Goal: Transaction & Acquisition: Purchase product/service

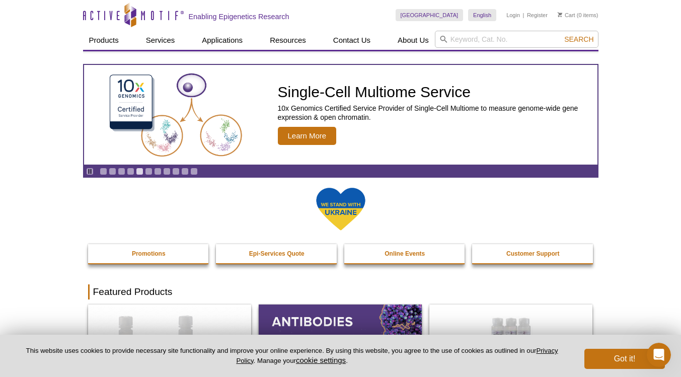
click at [516, 11] on li "Login" at bounding box center [513, 15] width 14 height 12
click at [515, 13] on link "Login" at bounding box center [513, 15] width 14 height 7
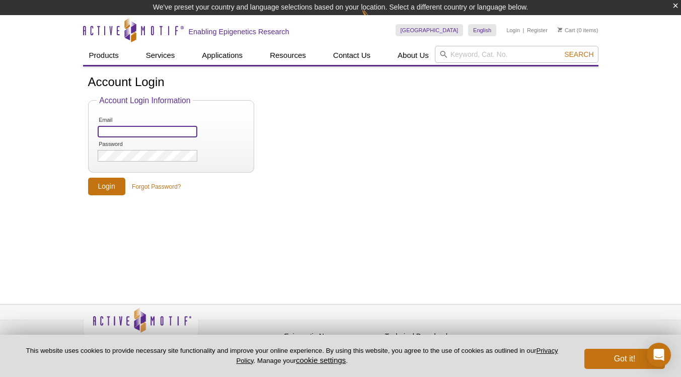
click at [148, 130] on input "Email" at bounding box center [147, 132] width 99 height 12
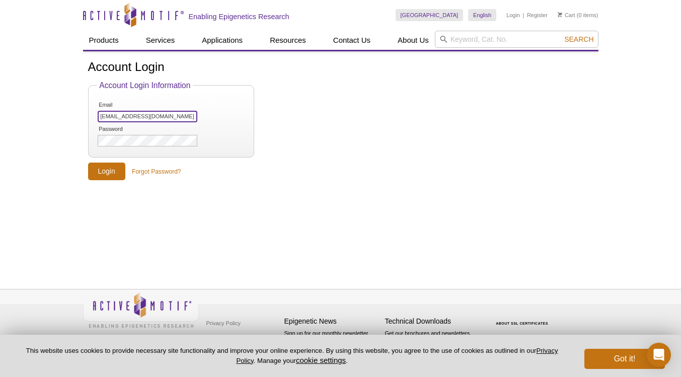
type input "ha4123@mun.ca"
click at [111, 171] on input "Login" at bounding box center [106, 171] width 37 height 18
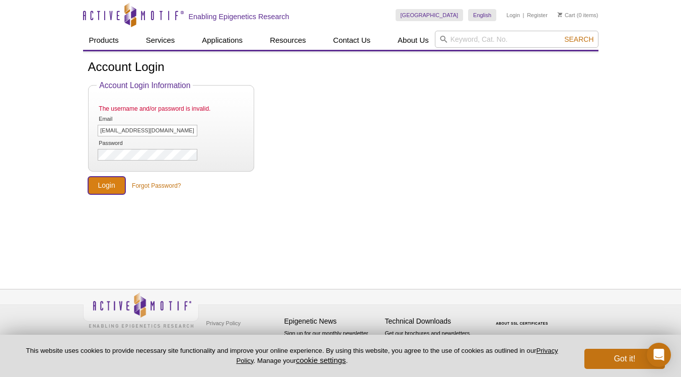
click at [109, 192] on input "Login" at bounding box center [106, 186] width 37 height 18
click at [155, 189] on link "Forgot Password?" at bounding box center [156, 185] width 49 height 9
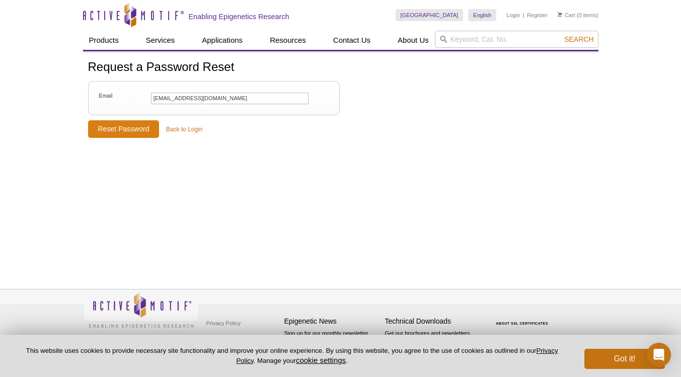
type input "ha4123@mun.ca"
click at [132, 127] on input "Reset Password" at bounding box center [123, 129] width 71 height 18
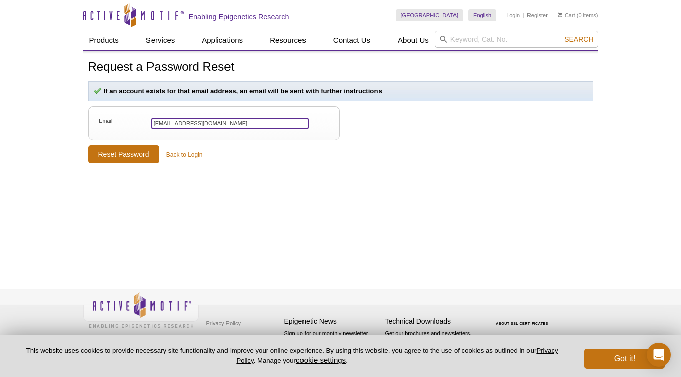
drag, startPoint x: 201, startPoint y: 126, endPoint x: 143, endPoint y: 127, distance: 58.3
click at [151, 127] on input "ha4123@mun.ca" at bounding box center [229, 124] width 157 height 12
type input "[PERSON_NAME][EMAIL_ADDRESS][DOMAIN_NAME]"
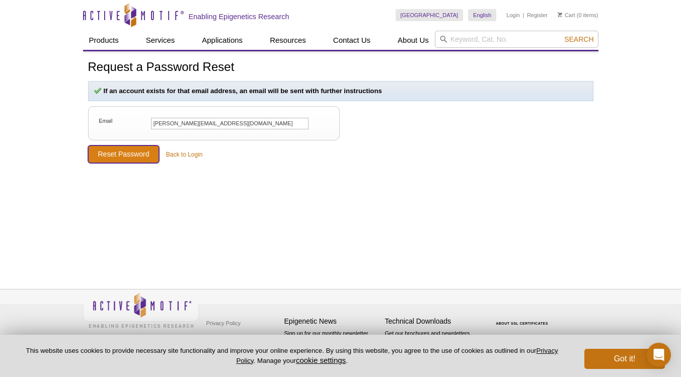
click at [142, 156] on input "Reset Password" at bounding box center [123, 154] width 71 height 18
click at [183, 153] on link "Back to Login" at bounding box center [184, 154] width 37 height 9
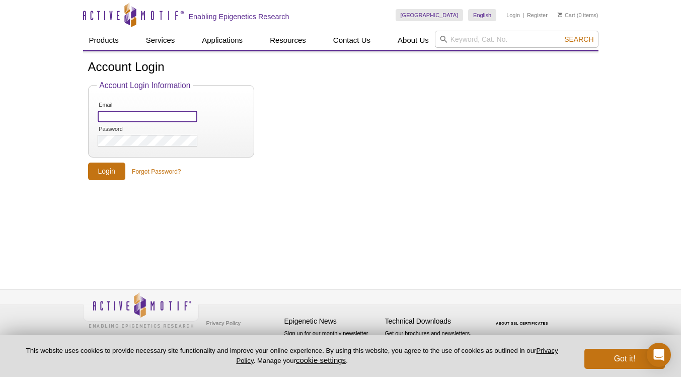
click at [164, 120] on input "Email" at bounding box center [147, 117] width 99 height 12
click at [148, 167] on form "Account Login Information Email Password Login Forgot Password?" at bounding box center [340, 131] width 505 height 100
click at [148, 168] on form "Account Login Information Email Password Login Forgot Password?" at bounding box center [340, 131] width 505 height 100
click at [149, 172] on link "Forgot Password?" at bounding box center [156, 171] width 49 height 9
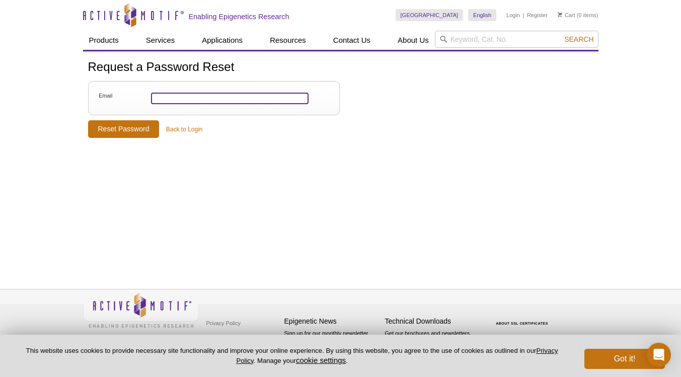
click at [175, 102] on input "Email" at bounding box center [229, 99] width 157 height 12
type input "h.alloway@mun.ca"
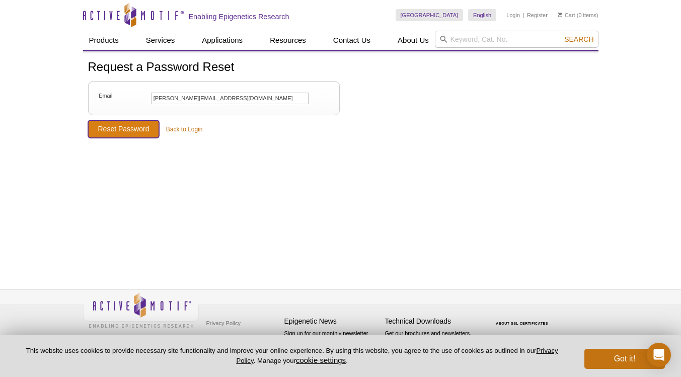
click at [146, 131] on input "Reset Password" at bounding box center [123, 129] width 71 height 18
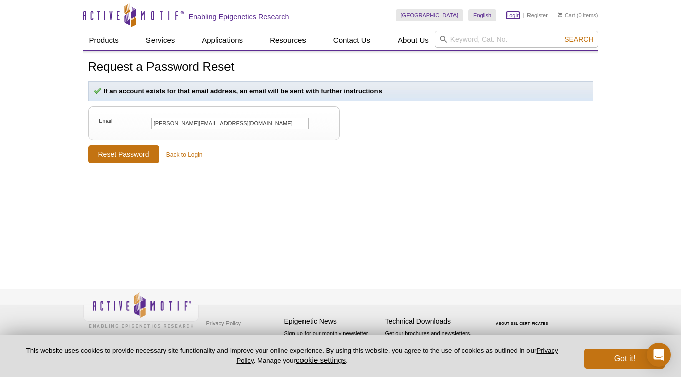
click at [510, 16] on link "Login" at bounding box center [513, 15] width 14 height 7
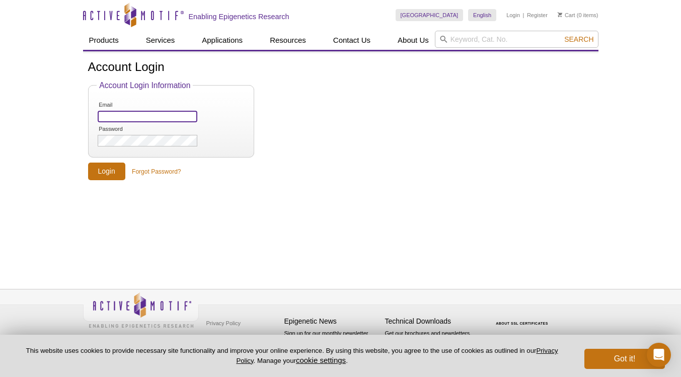
click at [134, 120] on input "Email" at bounding box center [147, 117] width 99 height 12
click at [115, 113] on input "Email" at bounding box center [147, 117] width 99 height 12
type input "ha4123@mun.ca"
click at [88, 162] on input "Login" at bounding box center [106, 171] width 37 height 18
click at [113, 185] on div "Account Login Account Login Information Email ha4123@mun.ca Password Login Forg…" at bounding box center [340, 158] width 515 height 215
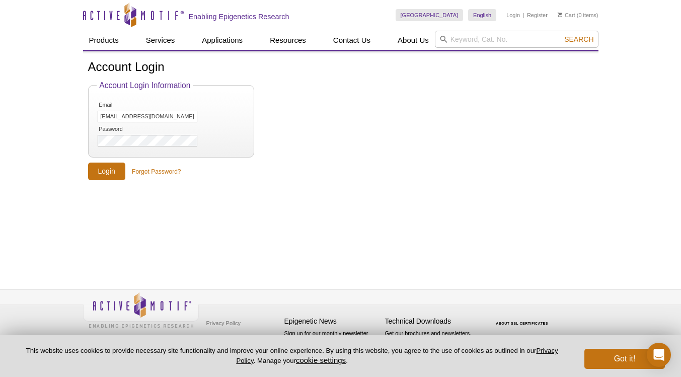
click at [113, 181] on div "Account Login Account Login Information Email ha4123@mun.ca Password Login Forg…" at bounding box center [340, 158] width 515 height 215
click at [109, 173] on input "Login" at bounding box center [106, 171] width 37 height 18
click at [111, 174] on input "Login" at bounding box center [106, 171] width 37 height 18
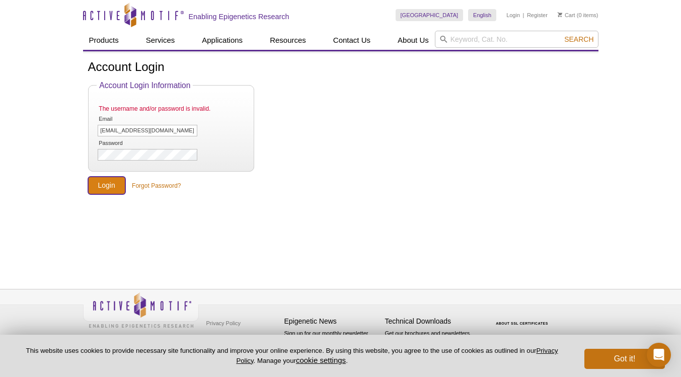
click at [105, 193] on input "Login" at bounding box center [106, 186] width 37 height 18
drag, startPoint x: 145, startPoint y: 129, endPoint x: 85, endPoint y: 131, distance: 59.9
click at [98, 131] on input "[EMAIL_ADDRESS][DOMAIN_NAME]" at bounding box center [147, 131] width 99 height 12
drag, startPoint x: 132, startPoint y: 131, endPoint x: 79, endPoint y: 131, distance: 52.8
click at [98, 131] on input "alloway031" at bounding box center [147, 131] width 99 height 12
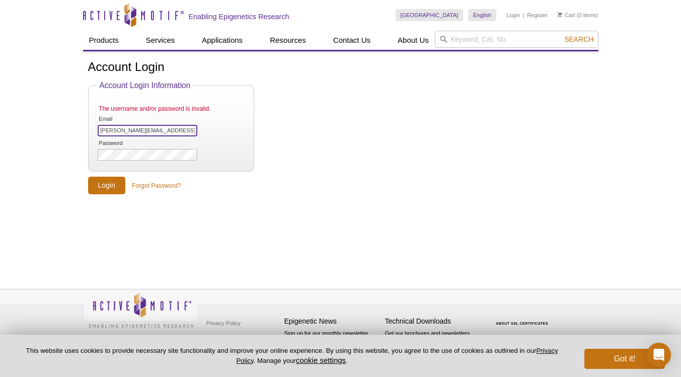
type input "h.alloway@mun.ca"
click at [104, 184] on input "Login" at bounding box center [106, 186] width 37 height 18
click at [103, 194] on input "Login" at bounding box center [106, 186] width 37 height 18
drag, startPoint x: 124, startPoint y: 130, endPoint x: 89, endPoint y: 128, distance: 34.7
click at [98, 128] on input "h.alloway@mun.ca" at bounding box center [147, 131] width 99 height 12
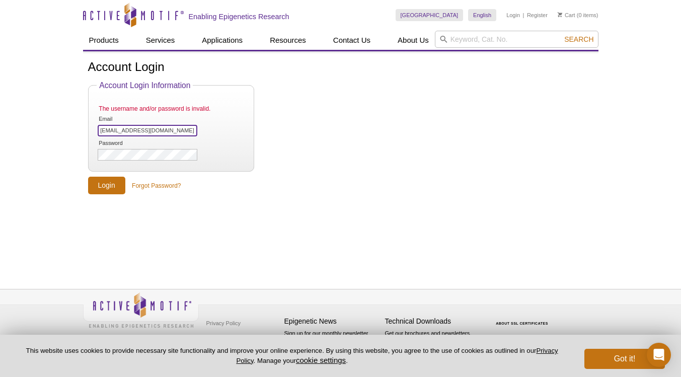
type input "[EMAIL_ADDRESS][DOMAIN_NAME]"
click at [104, 184] on input "Login" at bounding box center [106, 186] width 37 height 18
click at [539, 14] on link "Register" at bounding box center [537, 15] width 21 height 7
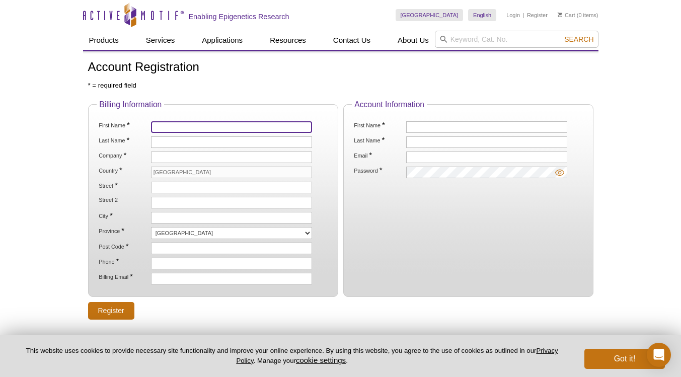
click at [213, 127] on input "First Name *" at bounding box center [231, 127] width 161 height 12
type input "Hayley"
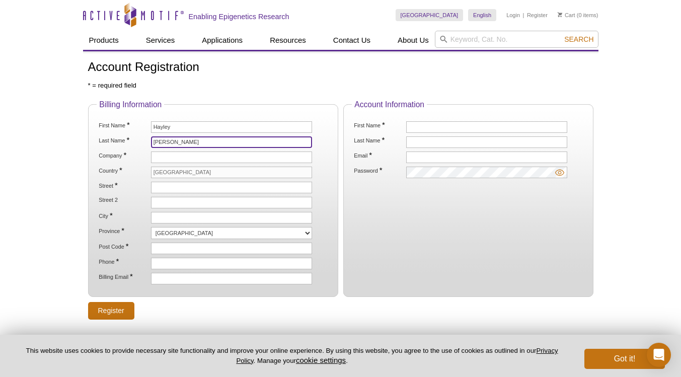
type input "[PERSON_NAME]"
click at [136, 162] on li "Company *" at bounding box center [213, 157] width 230 height 12
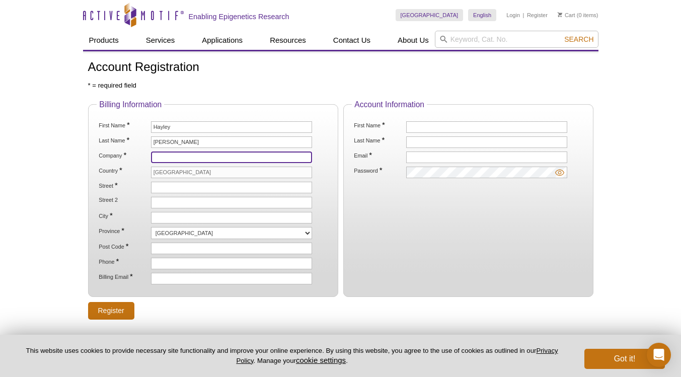
click at [166, 157] on input "Company *" at bounding box center [231, 157] width 161 height 12
type input "[GEOGRAPHIC_DATA]"
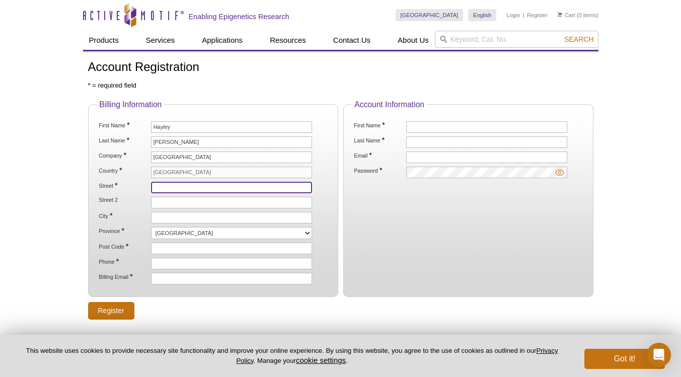
type input "300 Prince Philip Drive"
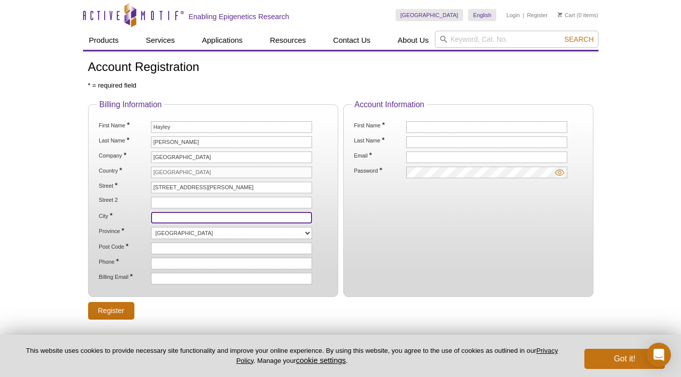
type input "St.John's"
select select "NL"
type input "A1B3V6"
type input "7097690898"
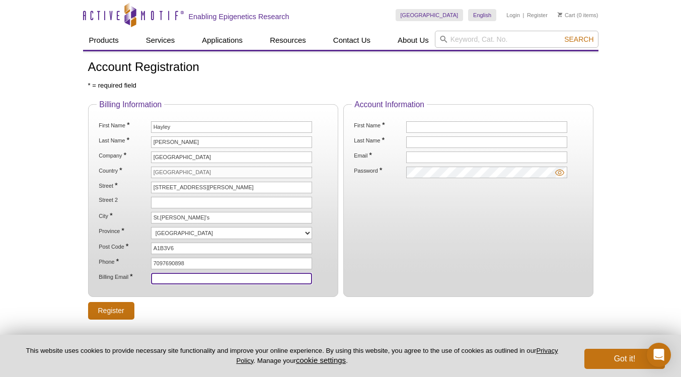
click at [200, 277] on input "Billing Email *" at bounding box center [231, 279] width 161 height 12
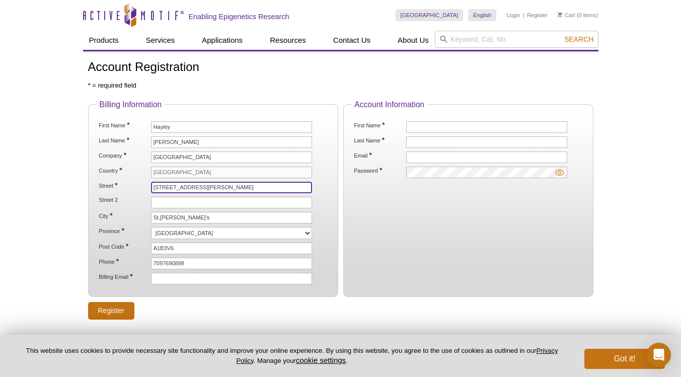
type input "230 Elizabeth Ave"
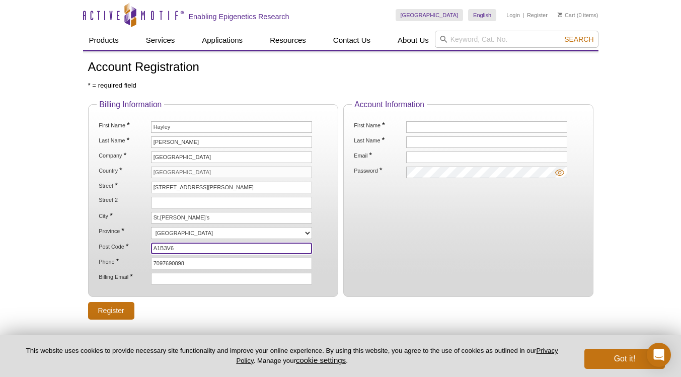
type input "A1C 5V6"
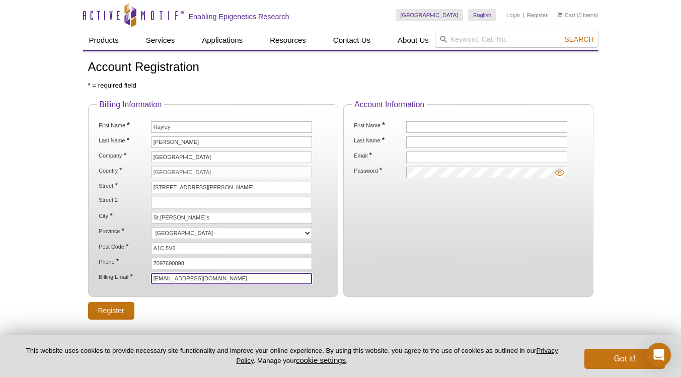
type input "[EMAIL_ADDRESS][DOMAIN_NAME]"
click at [392, 258] on fieldset "Account Information First Name * Last Name * Email * Password *" at bounding box center [468, 198] width 250 height 197
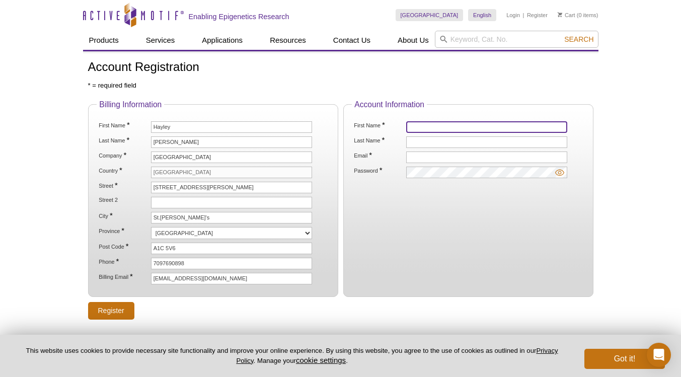
click at [429, 128] on input "First Name *" at bounding box center [486, 127] width 161 height 12
type input "Hayley"
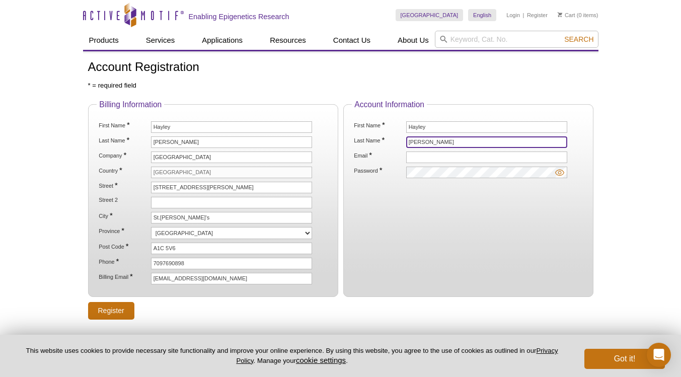
type input "Alloway"
click at [390, 165] on ol "First Name * Hayley Last Name * Alloway Email * Password *" at bounding box center [468, 149] width 232 height 57
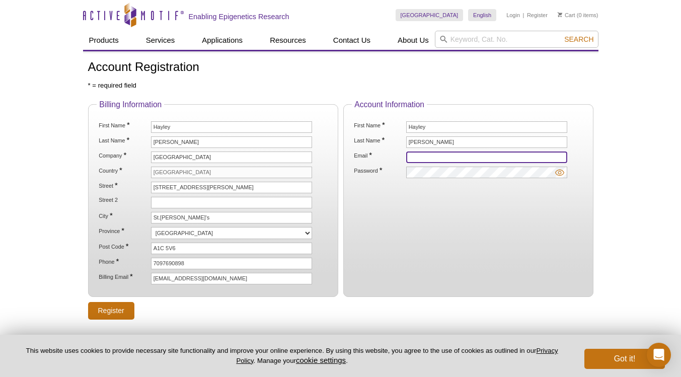
click at [428, 153] on input "Email *" at bounding box center [486, 157] width 161 height 12
type input "ha4123@mun.ca"
click at [381, 213] on fieldset "Account Information First Name * Hayley Last Name * Alloway Email * ha4123@mun.…" at bounding box center [468, 198] width 250 height 197
click at [559, 173] on img at bounding box center [559, 172] width 9 height 9
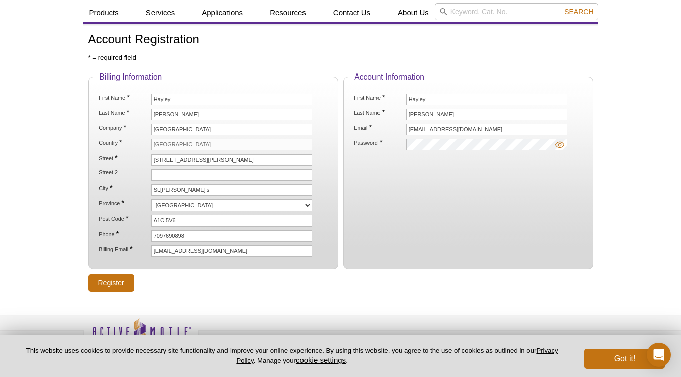
scroll to position [53, 0]
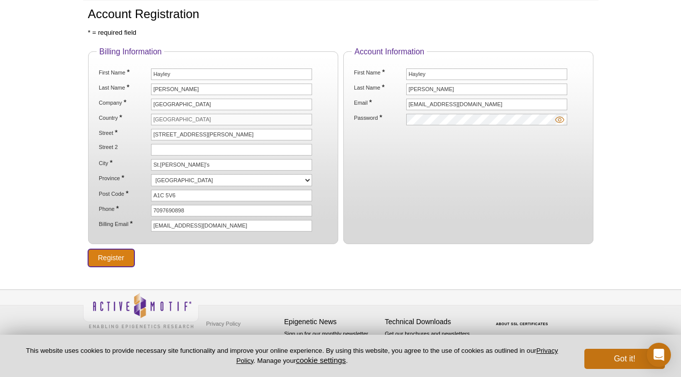
click at [112, 255] on input "Register" at bounding box center [111, 258] width 46 height 18
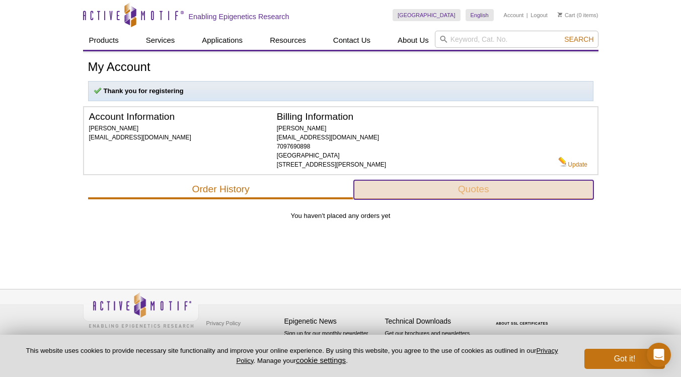
click at [409, 195] on button "Quotes" at bounding box center [473, 189] width 239 height 19
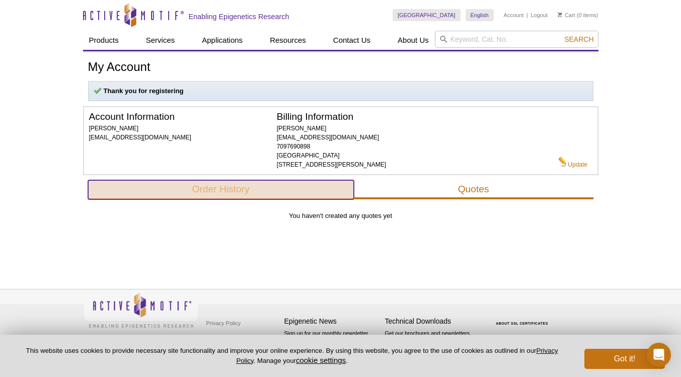
click at [232, 194] on button "Order History" at bounding box center [221, 189] width 266 height 19
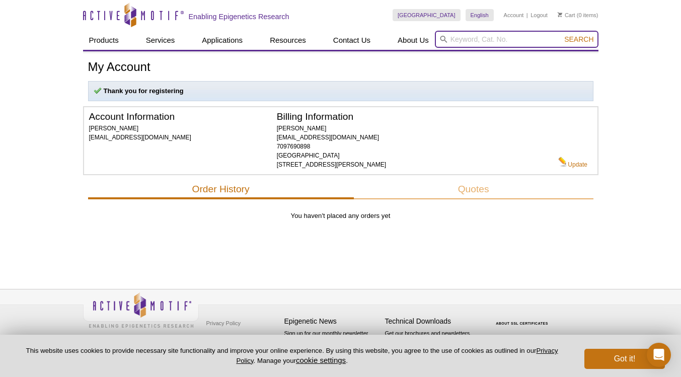
click at [471, 37] on input "search" at bounding box center [516, 39] width 163 height 17
click at [473, 36] on input "search" at bounding box center [516, 39] width 163 height 17
click at [561, 35] on button "Search" at bounding box center [578, 39] width 35 height 9
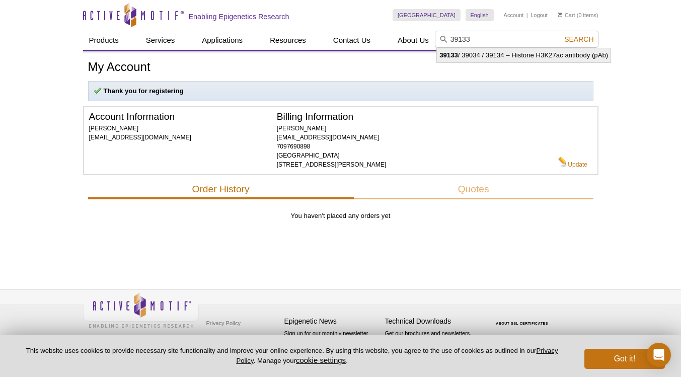
click at [457, 55] on strong "39133" at bounding box center [448, 55] width 19 height 8
type input "39133 / 39034 / 39134 – Histone H3K27ac antibody (pAb)"
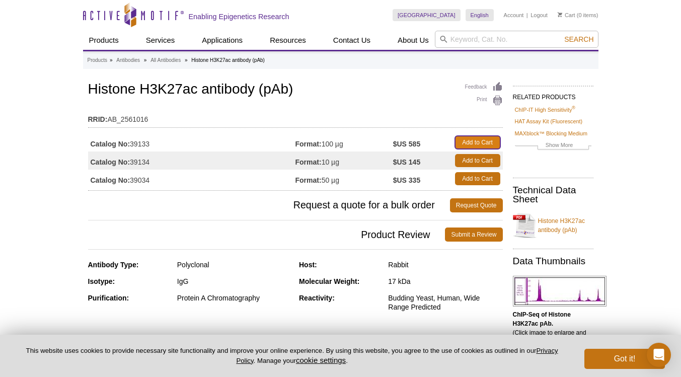
click at [475, 140] on link "Add to Cart" at bounding box center [477, 142] width 45 height 13
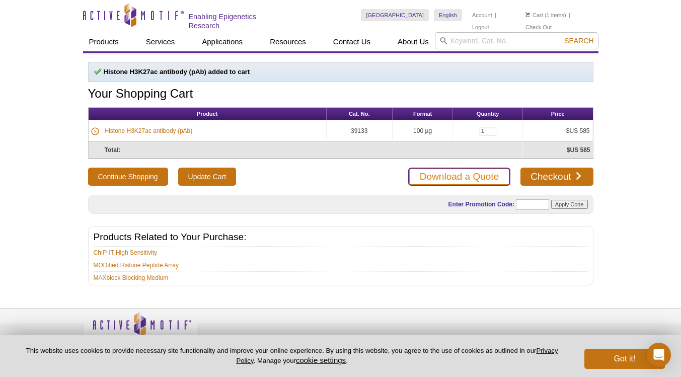
click at [484, 173] on link "Download a Quote" at bounding box center [459, 176] width 102 height 18
click at [342, 17] on div "Skip to content Active Motif Logo Enabling Epigenetics Research" at bounding box center [222, 16] width 278 height 32
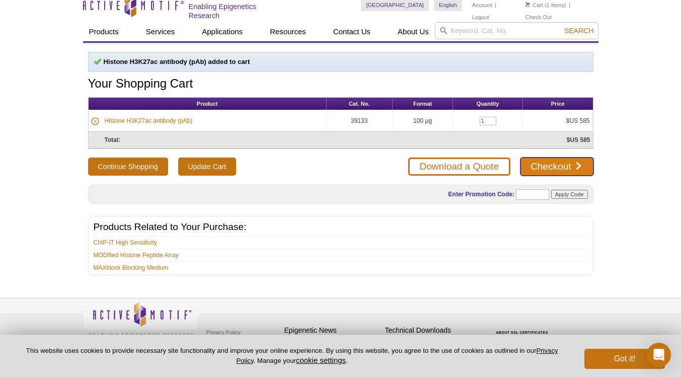
click at [568, 166] on link "Checkout" at bounding box center [556, 166] width 72 height 18
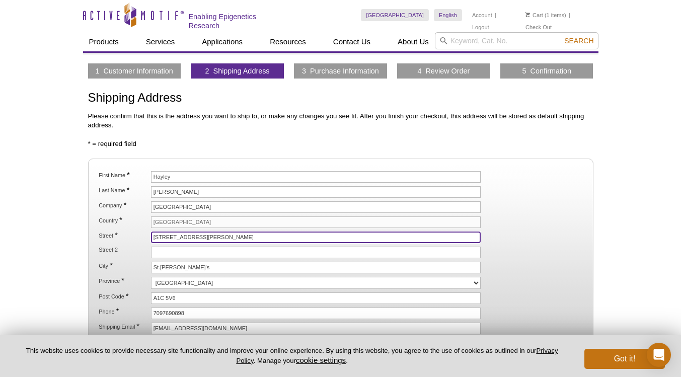
drag, startPoint x: 200, startPoint y: 237, endPoint x: 149, endPoint y: 236, distance: 51.3
click at [149, 236] on li "Street * 230 Elizabeth Ave" at bounding box center [340, 237] width 485 height 12
drag, startPoint x: 152, startPoint y: 235, endPoint x: 201, endPoint y: 235, distance: 48.3
click at [201, 235] on input "[STREET_ADDRESS][PERSON_NAME]" at bounding box center [316, 237] width 330 height 12
type input "[STREET_ADDRESS][PERSON_NAME]"
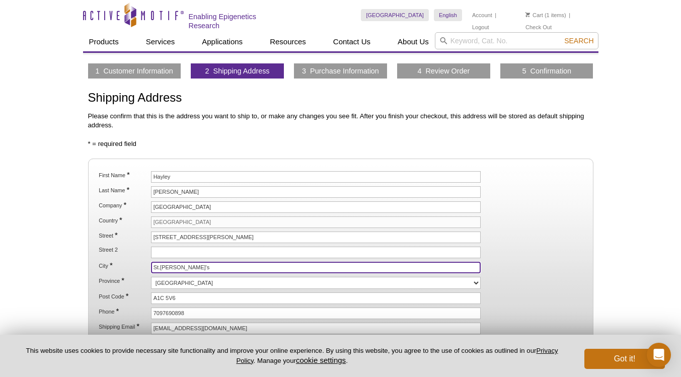
type input "ST. [PERSON_NAME]'S"
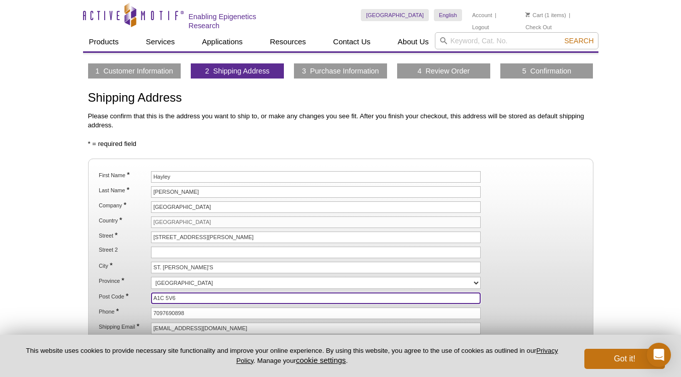
type input "A1B3V6"
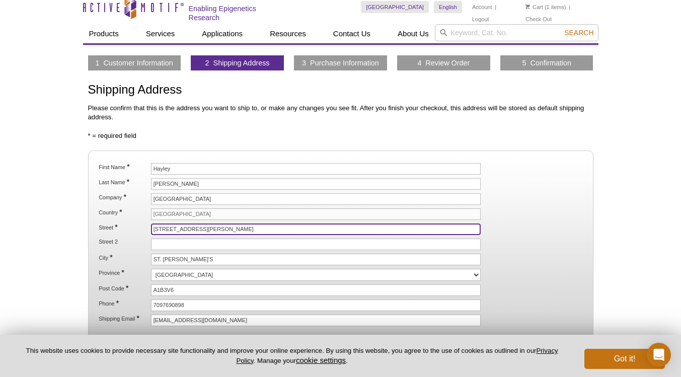
scroll to position [101, 0]
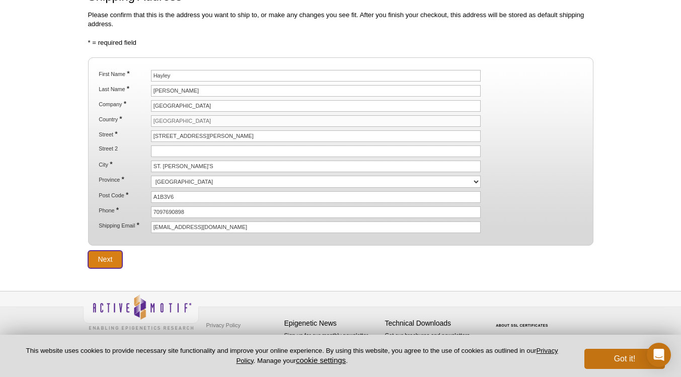
click at [116, 260] on input "Next" at bounding box center [105, 259] width 35 height 18
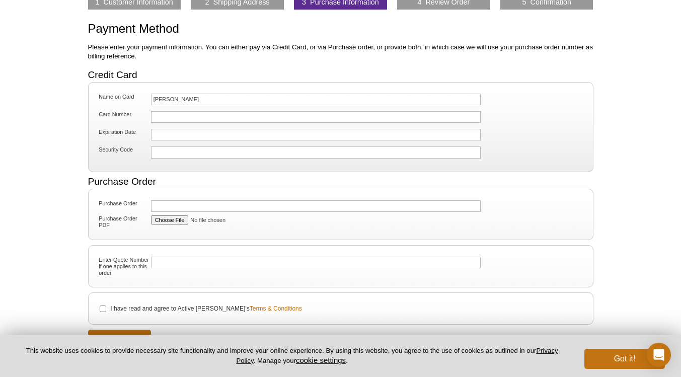
scroll to position [70, 0]
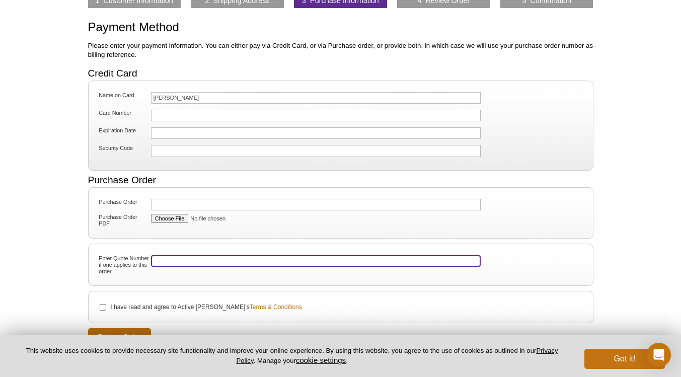
click at [175, 259] on input "Enter Quote Number if one applies to this order" at bounding box center [316, 261] width 330 height 12
type input "00053489"
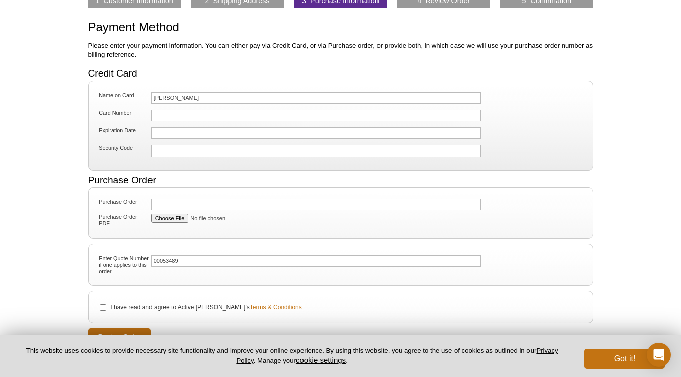
click at [226, 290] on form "Credit Card Name on Card [PERSON_NAME] Card Number Expiration Date Security Cod…" at bounding box center [340, 207] width 505 height 277
click at [102, 305] on input "I have read and agree to Active Motif's Terms & Conditions" at bounding box center [103, 307] width 7 height 7
checkbox input "true"
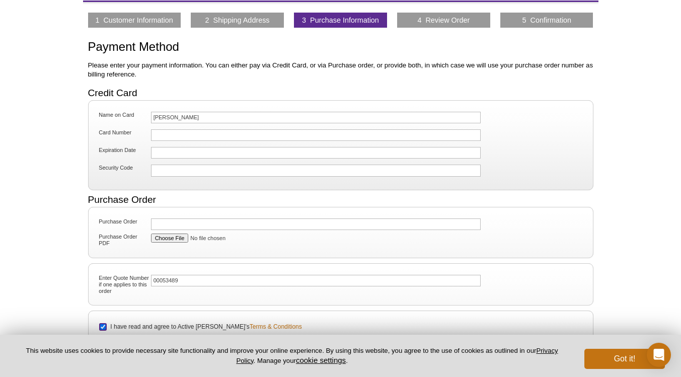
scroll to position [45, 0]
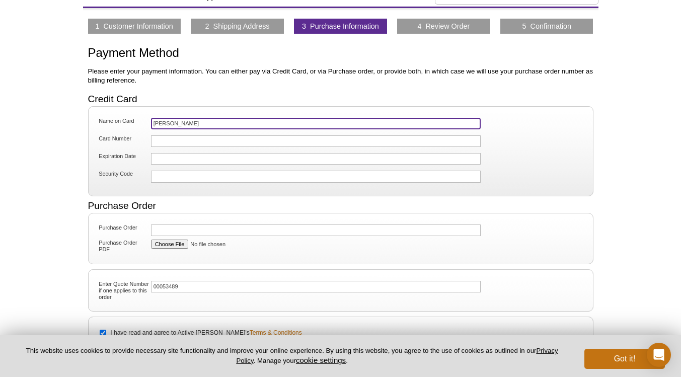
drag, startPoint x: 200, startPoint y: 122, endPoint x: 145, endPoint y: 120, distance: 54.4
click at [151, 120] on input "[PERSON_NAME]" at bounding box center [316, 124] width 330 height 12
type input "[PERSON_NAME] [PERSON_NAME]"
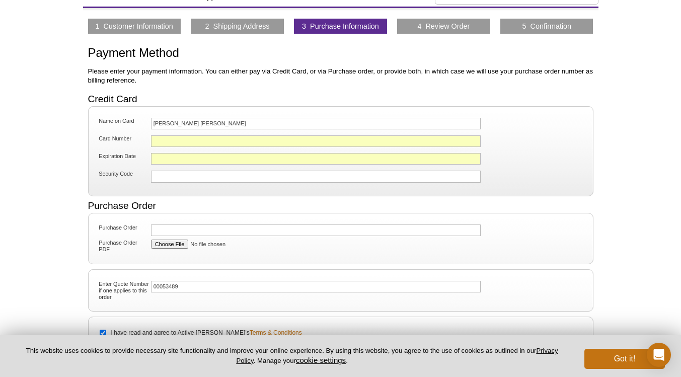
click at [209, 188] on fieldset "Name on Card Touati Benoukraf Card Number Expiration Date Security Code" at bounding box center [340, 151] width 505 height 90
click at [184, 180] on iframe at bounding box center [263, 176] width 221 height 7
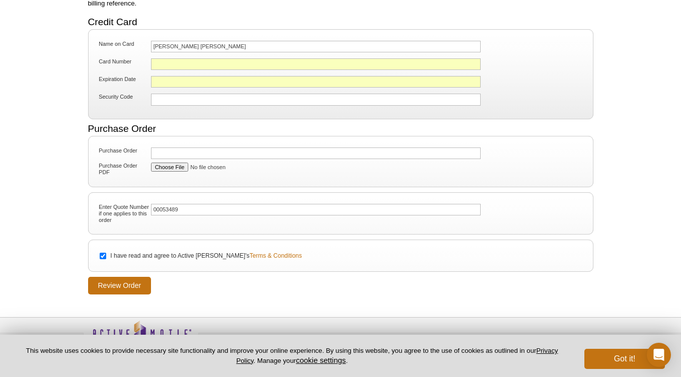
scroll to position [150, 0]
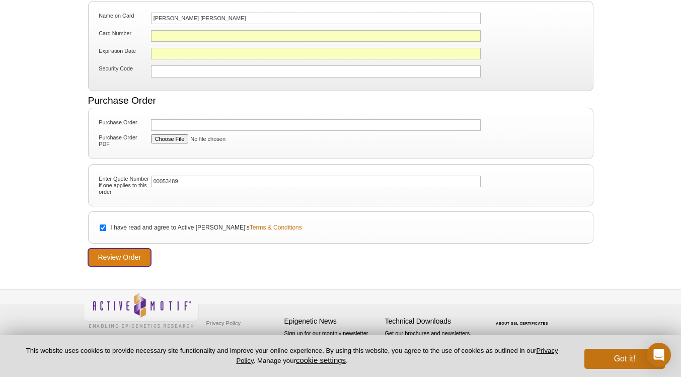
click at [127, 260] on input "Review Order" at bounding box center [119, 257] width 63 height 18
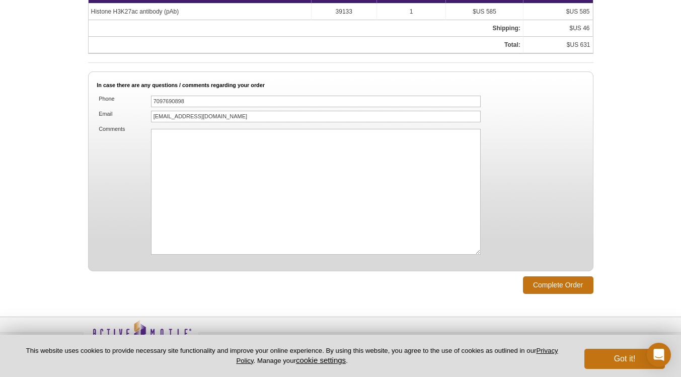
scroll to position [664, 0]
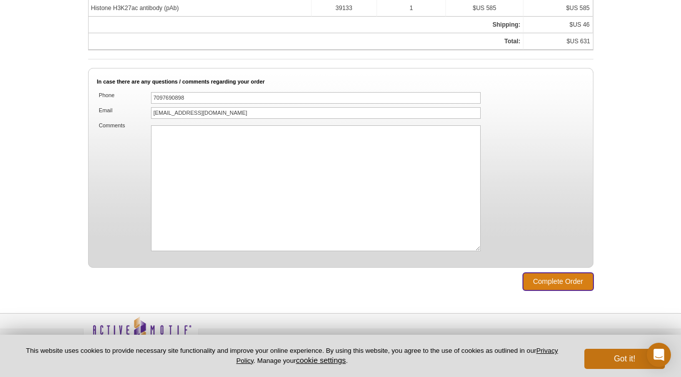
click at [561, 285] on input "Complete Order" at bounding box center [558, 282] width 70 height 18
